Goal: Navigation & Orientation: Find specific page/section

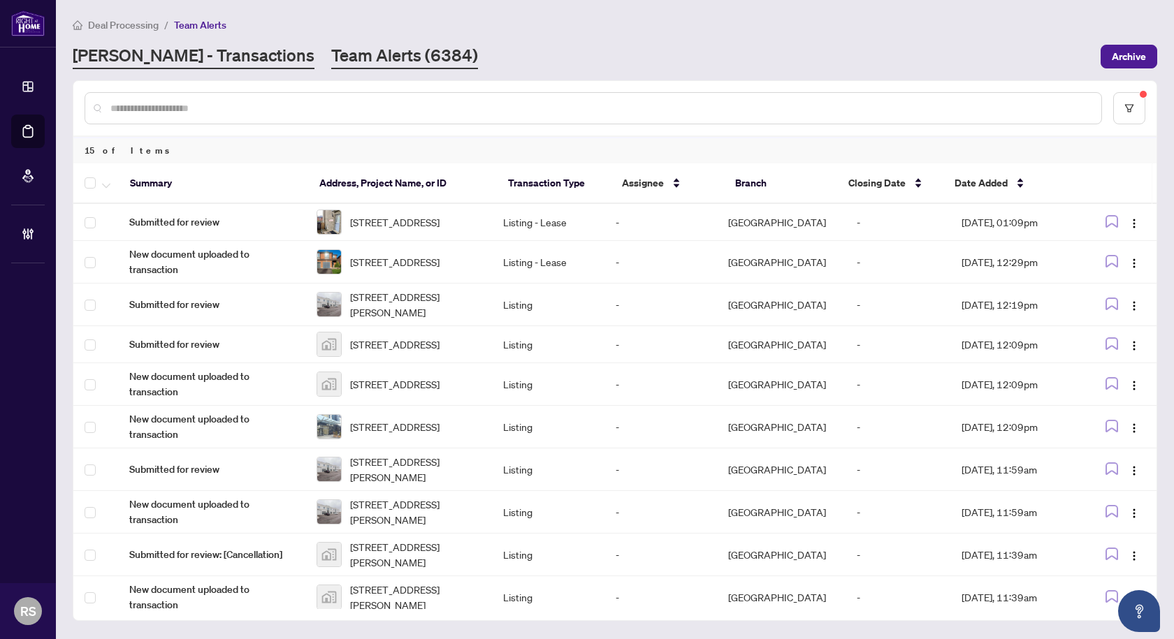
click at [147, 53] on link "[PERSON_NAME] - Transactions" at bounding box center [194, 56] width 242 height 25
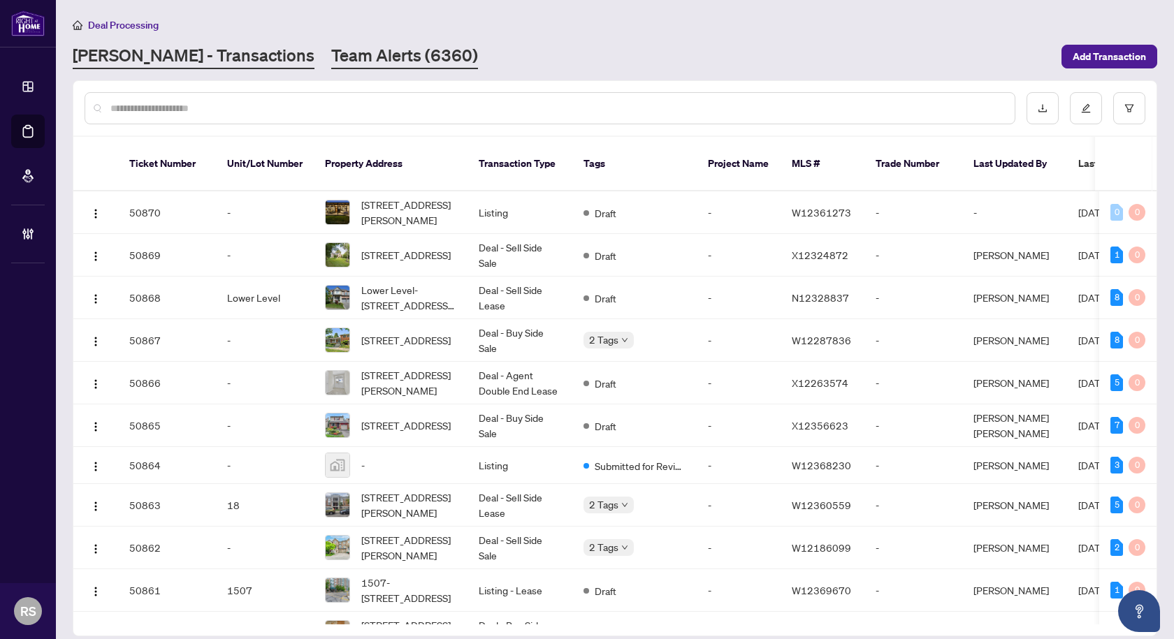
click at [331, 58] on link "Team Alerts (6360)" at bounding box center [404, 56] width 147 height 25
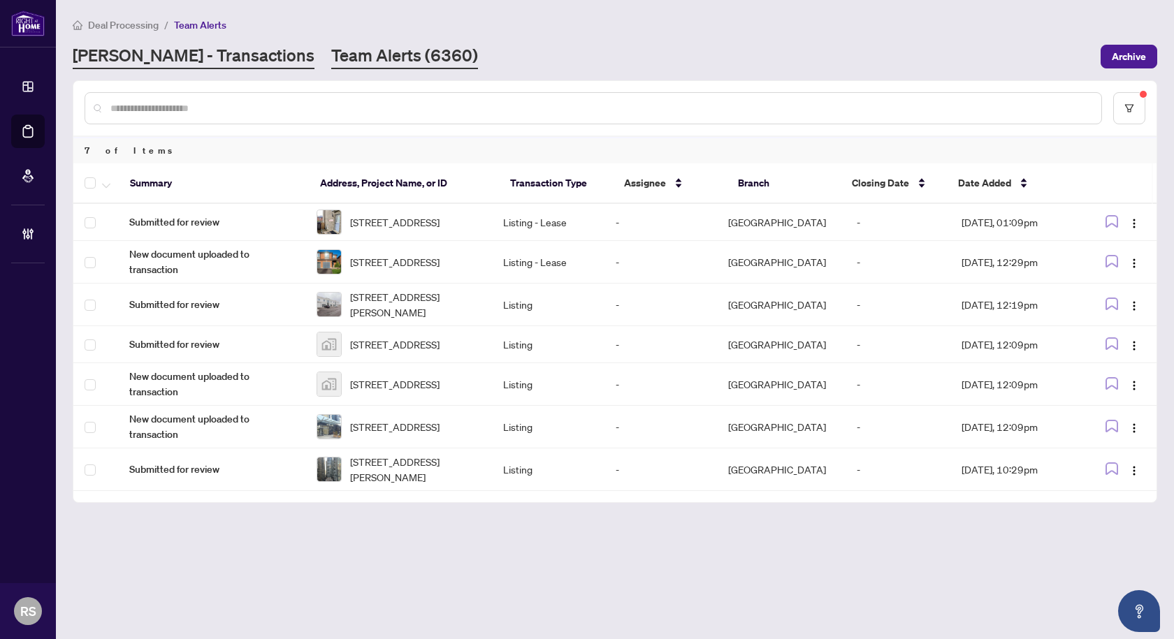
click at [189, 54] on link "[PERSON_NAME] - Transactions" at bounding box center [194, 56] width 242 height 25
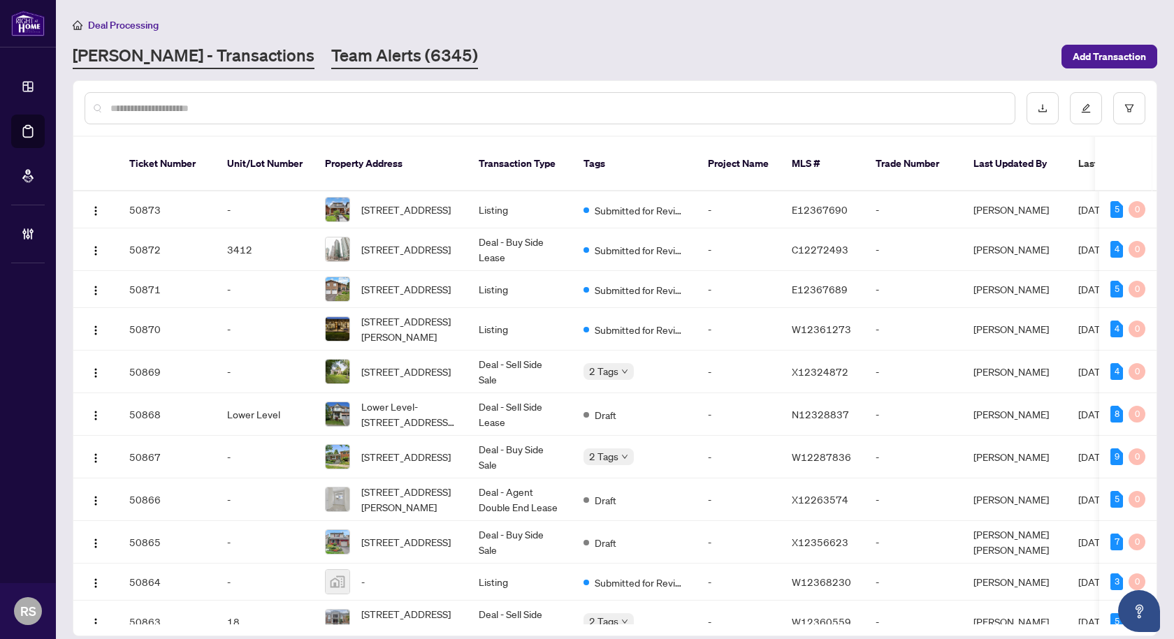
click at [331, 57] on link "Team Alerts (6345)" at bounding box center [404, 56] width 147 height 25
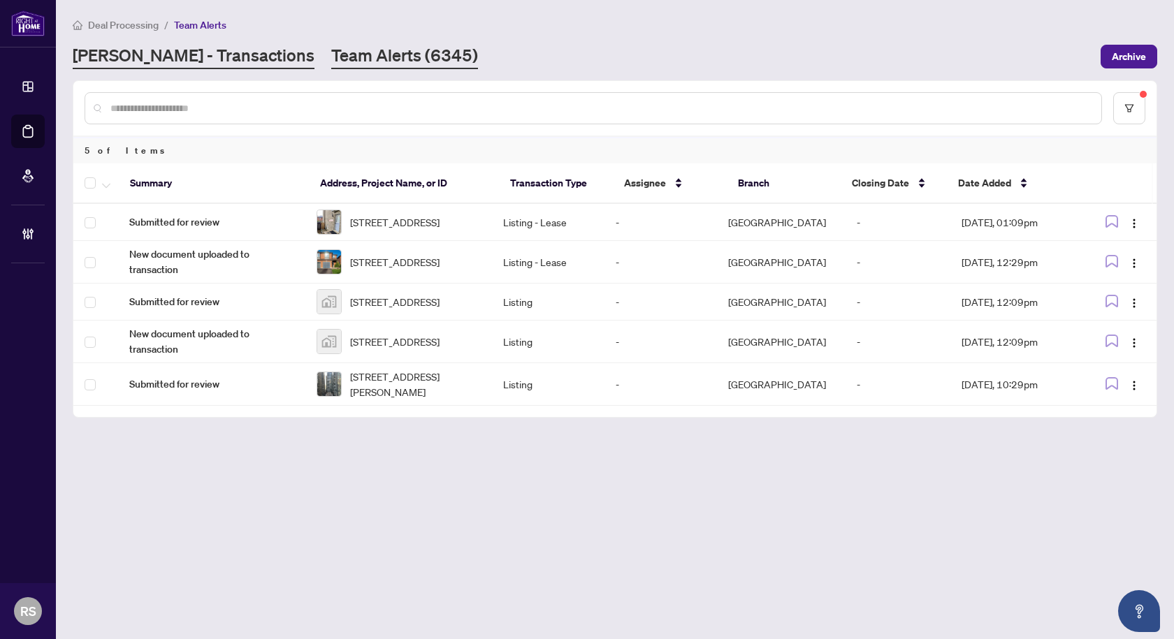
click at [187, 54] on link "[PERSON_NAME] - Transactions" at bounding box center [194, 56] width 242 height 25
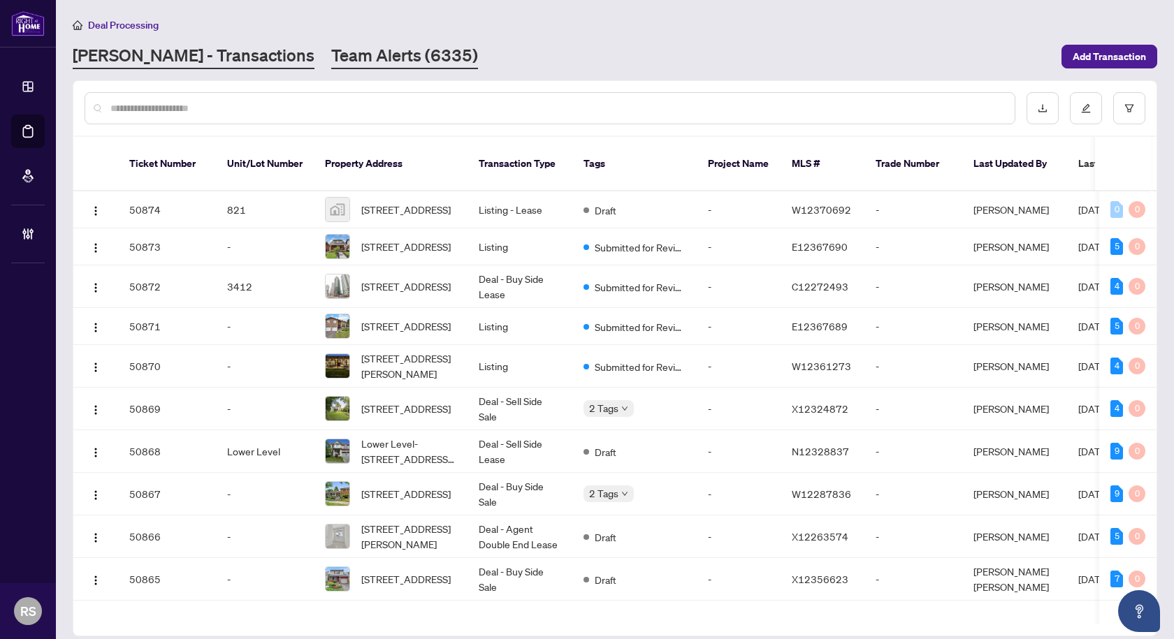
click at [342, 64] on link "Team Alerts (6335)" at bounding box center [404, 56] width 147 height 25
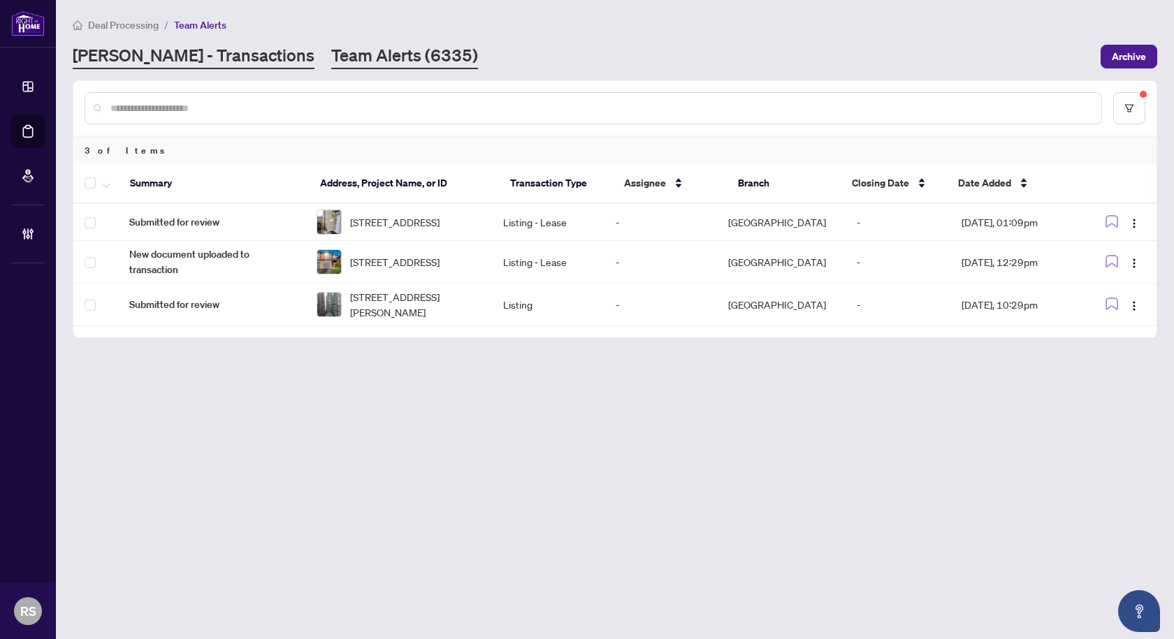
click at [165, 54] on link "[PERSON_NAME] - Transactions" at bounding box center [194, 56] width 242 height 25
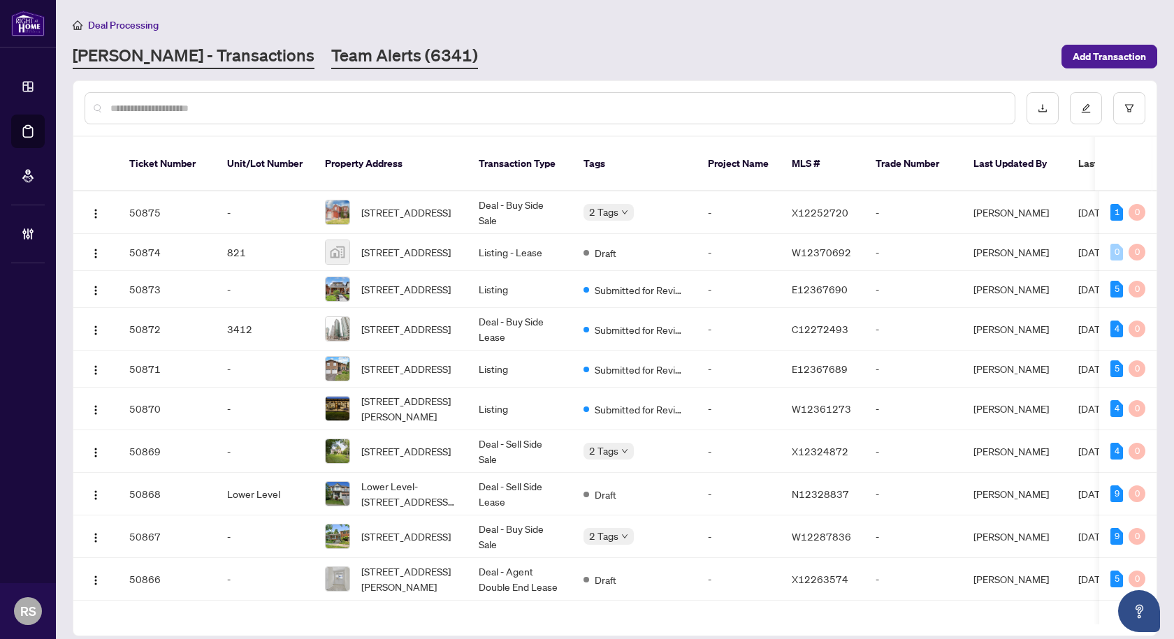
click at [331, 56] on link "Team Alerts (6341)" at bounding box center [404, 56] width 147 height 25
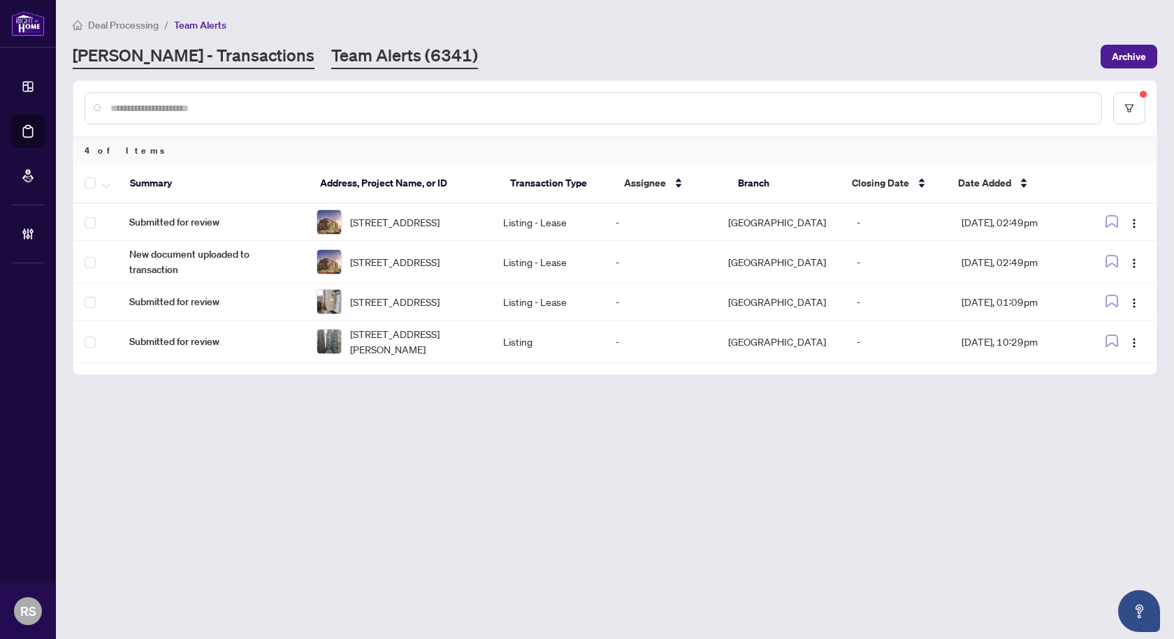
click at [183, 57] on link "[PERSON_NAME] - Transactions" at bounding box center [194, 56] width 242 height 25
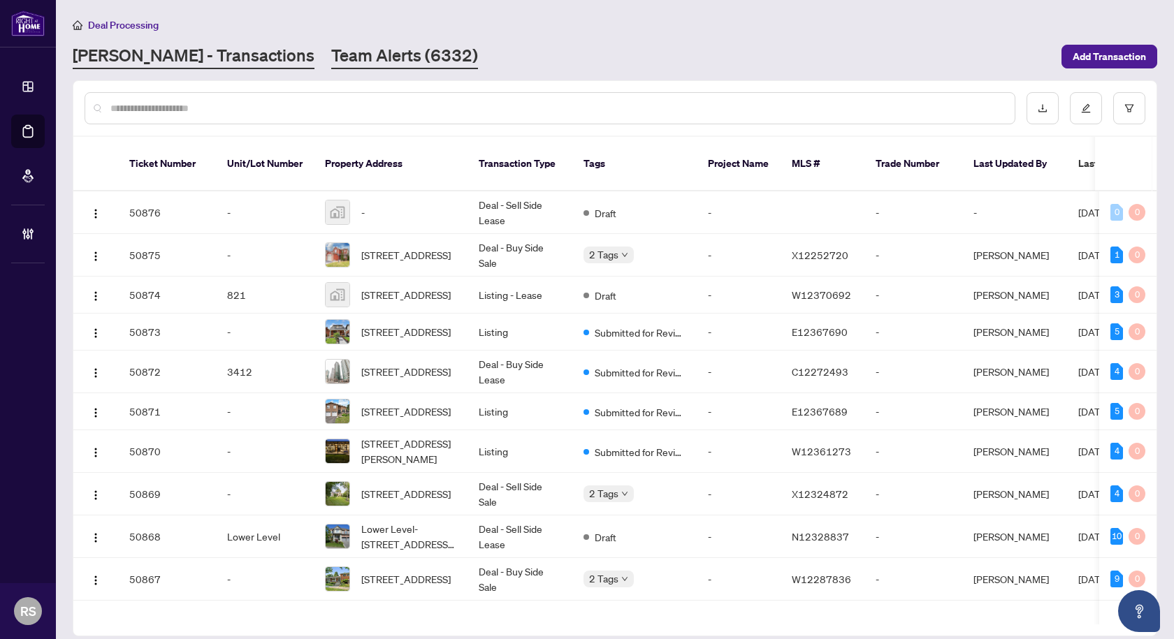
click at [331, 58] on link "Team Alerts (6332)" at bounding box center [404, 56] width 147 height 25
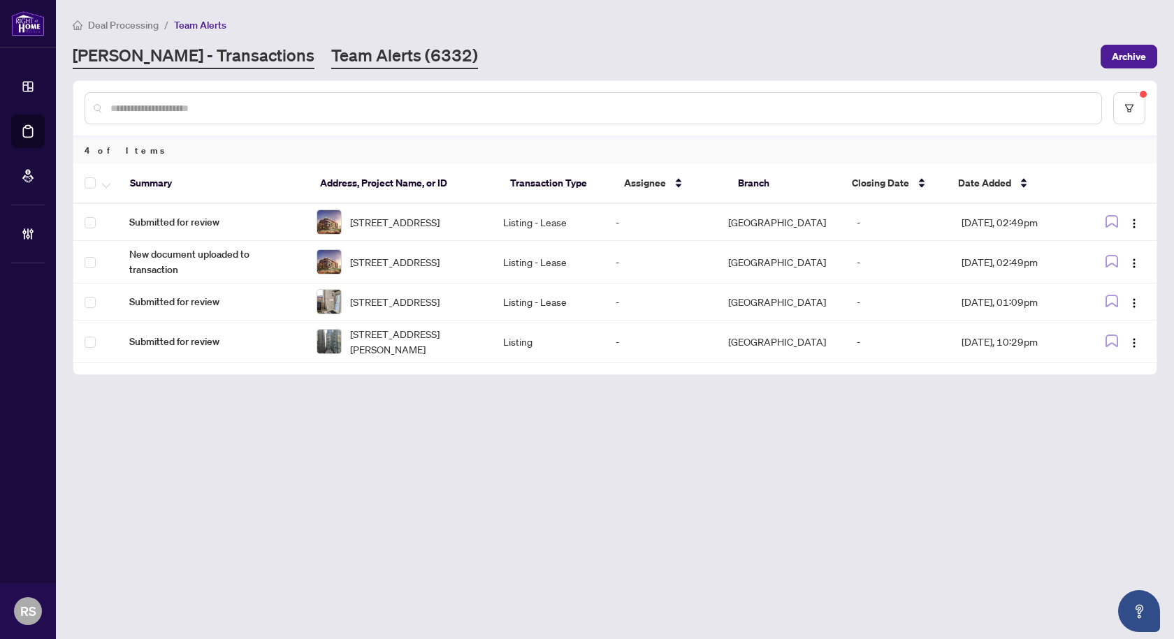
click at [184, 55] on link "[PERSON_NAME] - Transactions" at bounding box center [194, 56] width 242 height 25
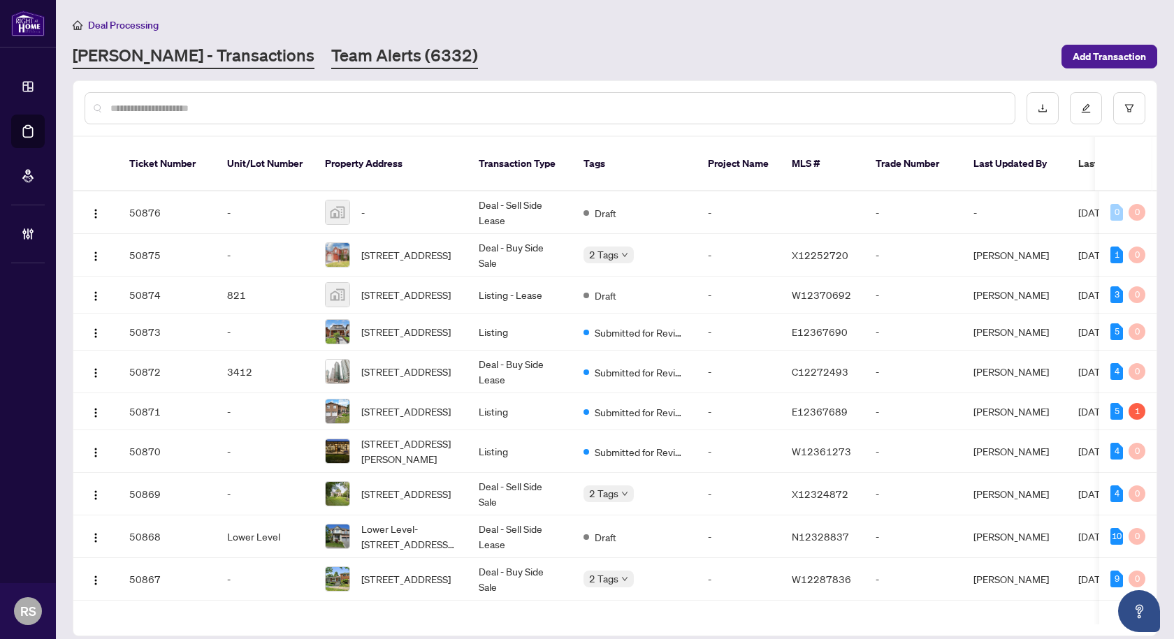
click at [331, 49] on link "Team Alerts (6332)" at bounding box center [404, 56] width 147 height 25
